Goal: Task Accomplishment & Management: Complete application form

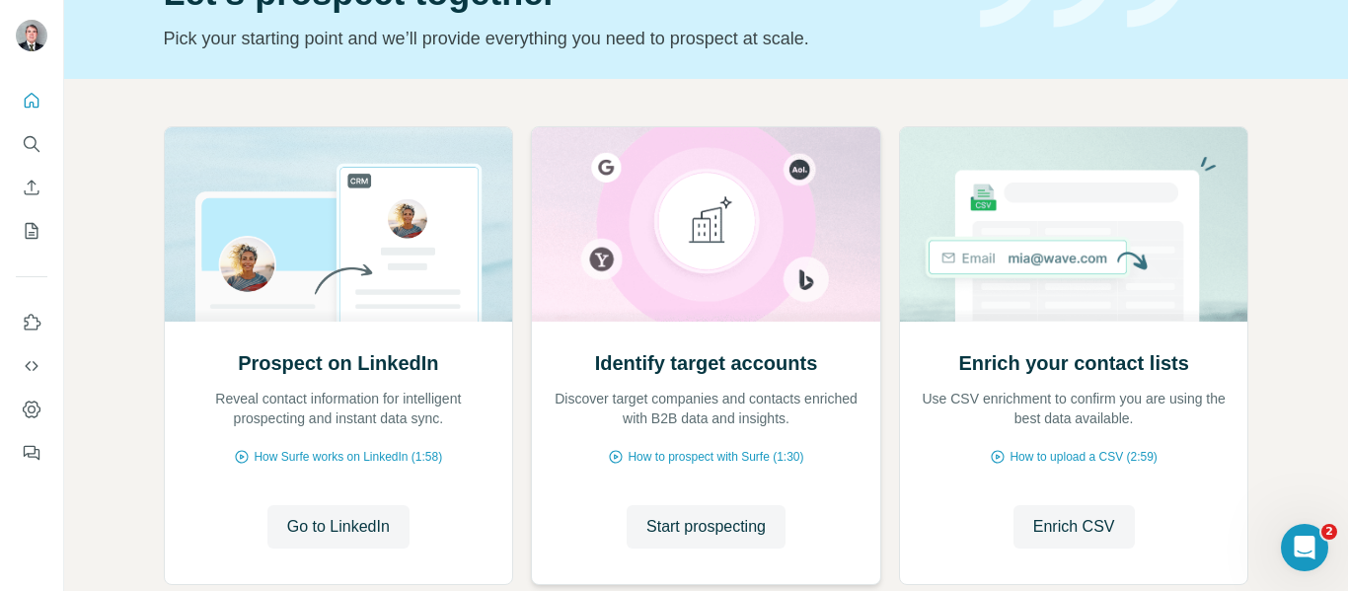
scroll to position [143, 0]
